Goal: Task Accomplishment & Management: Manage account settings

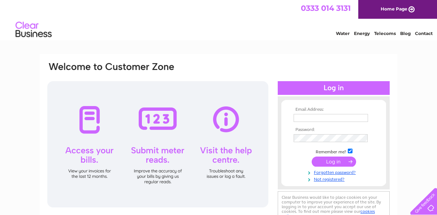
type input "thebutchersmonkstown@btinternet.com"
click at [338, 160] on input "submit" at bounding box center [333, 162] width 44 height 10
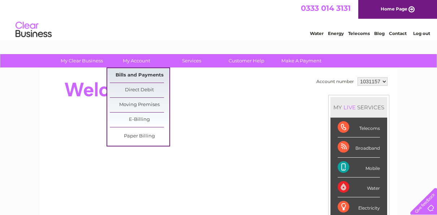
click at [145, 74] on link "Bills and Payments" at bounding box center [140, 75] width 60 height 14
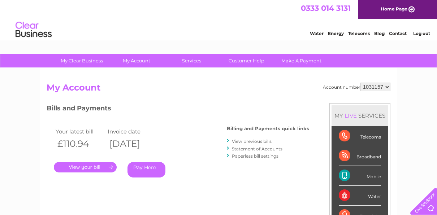
click at [250, 141] on link "View previous bills" at bounding box center [252, 141] width 40 height 5
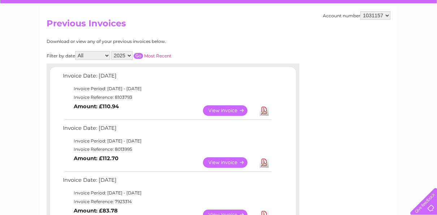
scroll to position [65, 0]
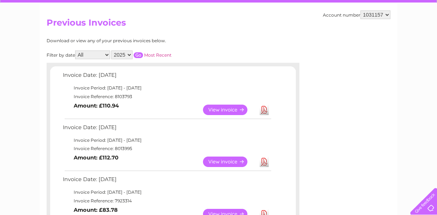
click at [222, 158] on link "View" at bounding box center [229, 162] width 53 height 10
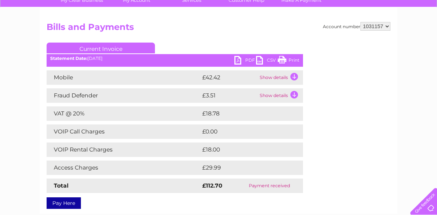
scroll to position [64, 0]
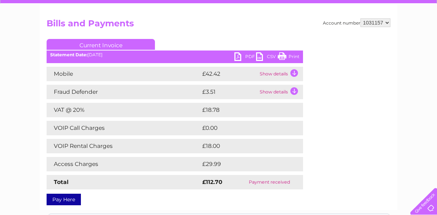
click at [238, 58] on link "PDF" at bounding box center [245, 57] width 22 height 10
click at [94, 45] on link "Current Invoice" at bounding box center [101, 44] width 108 height 11
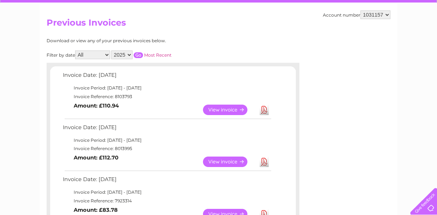
click at [227, 108] on link "View" at bounding box center [229, 110] width 53 height 10
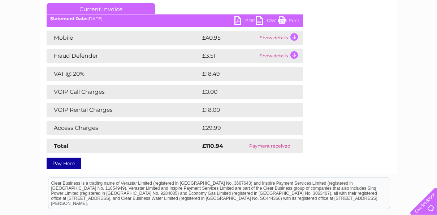
scroll to position [102, 0]
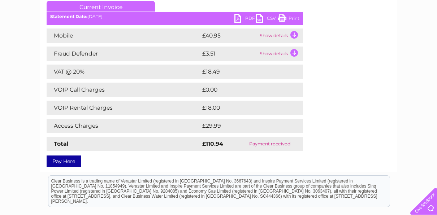
click at [355, 95] on div "Account number 1031157 Bills and Payments Current Invoice PDF CSV Print" at bounding box center [218, 72] width 343 height 184
click at [237, 19] on link "PDF" at bounding box center [245, 19] width 22 height 10
